Goal: Go to known website: Access a specific website the user already knows

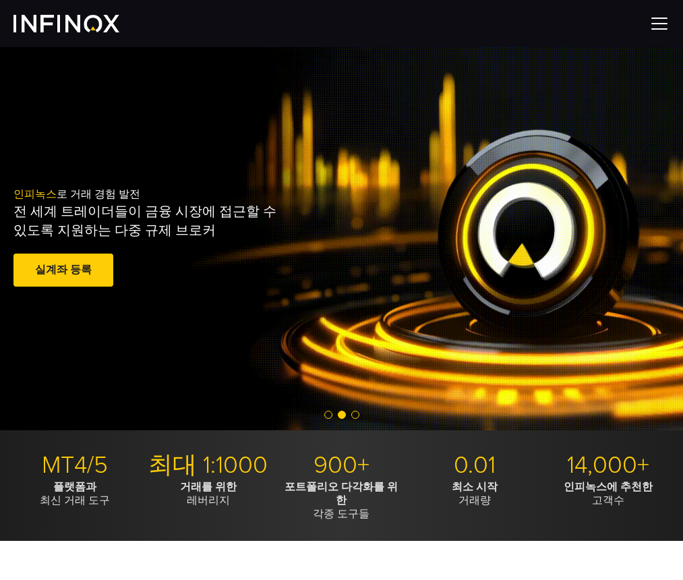
click at [666, 23] on img at bounding box center [660, 23] width 20 height 20
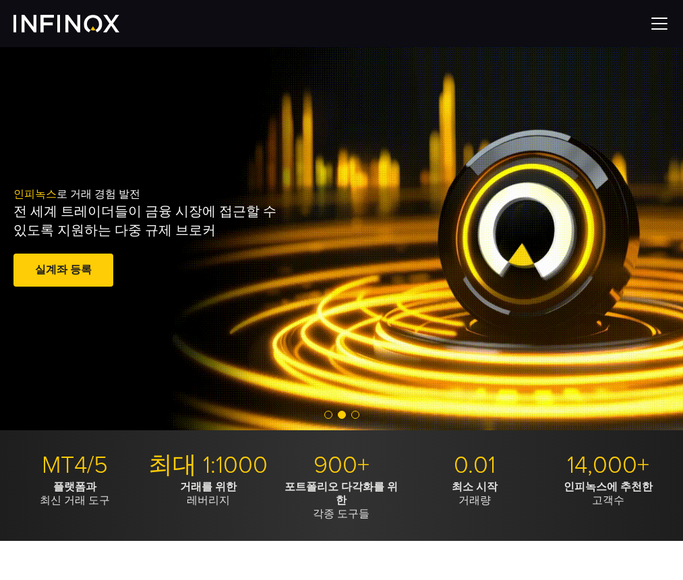
click at [660, 23] on div at bounding box center [341, 23] width 683 height 47
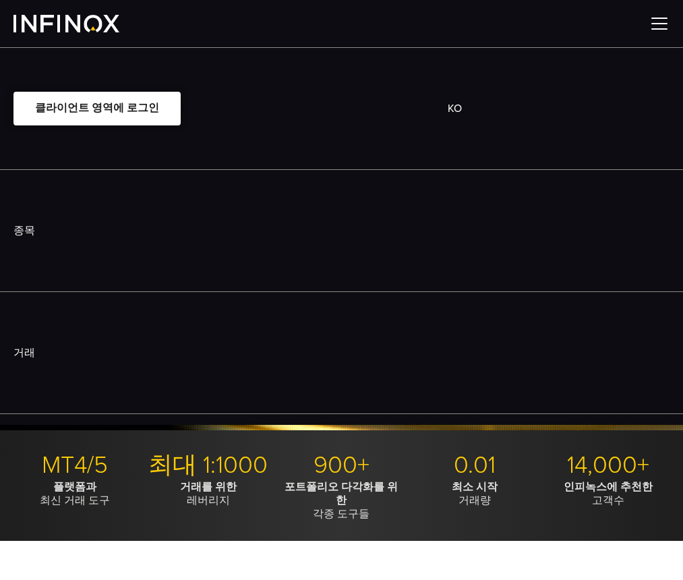
click at [94, 103] on link "클라이언트 영역에 로그인" at bounding box center [96, 108] width 167 height 33
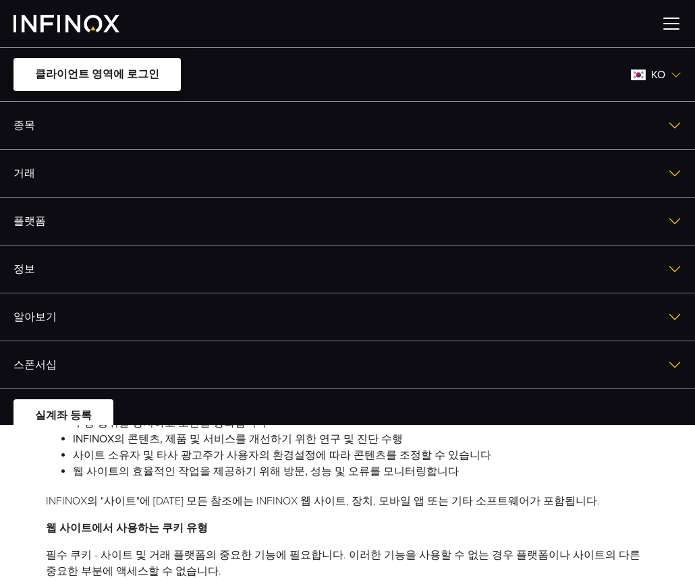
click at [81, 68] on link "클라이언트 영역에 로그인" at bounding box center [96, 74] width 167 height 33
